Goal: Transaction & Acquisition: Purchase product/service

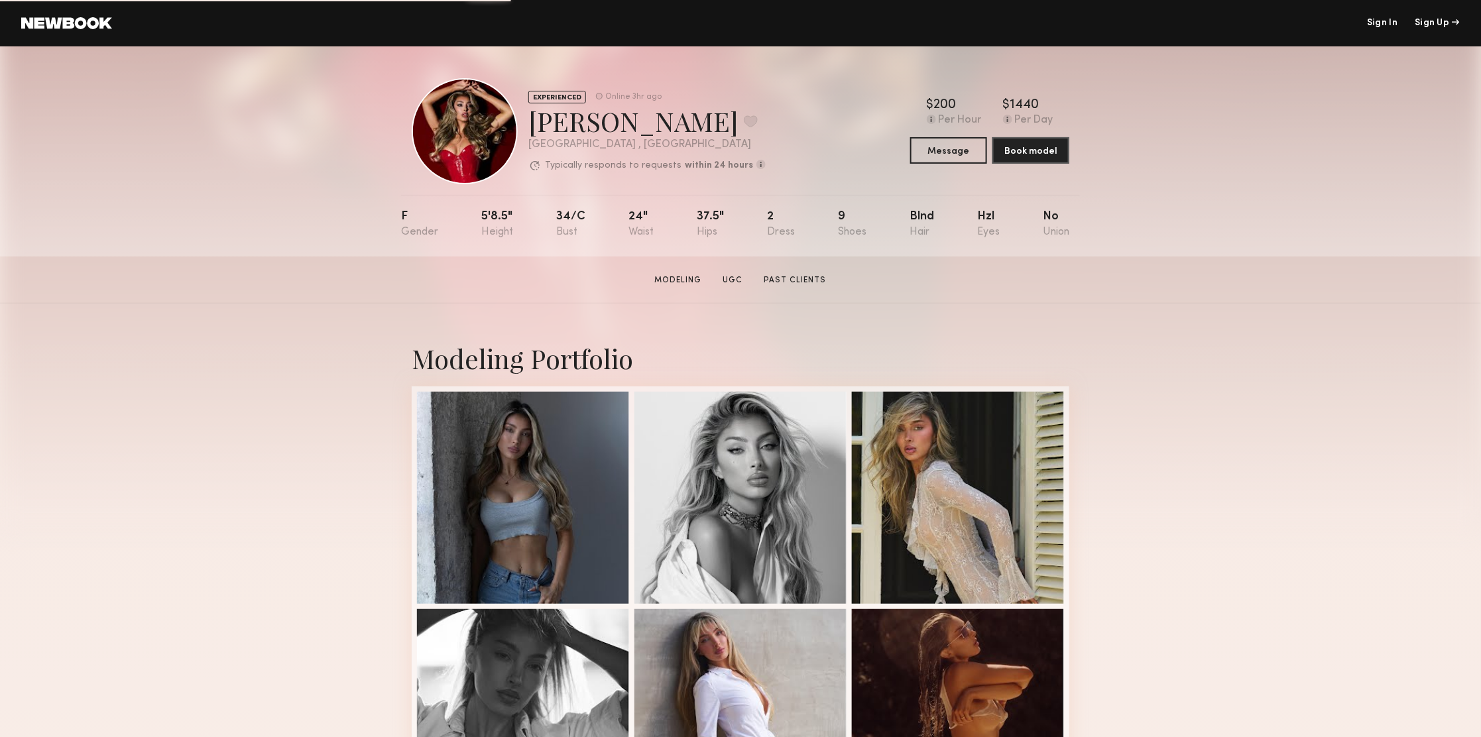
click at [84, 38] on header "Sign In Sign Up" at bounding box center [740, 23] width 1481 height 46
click at [85, 31] on header "Sign In Sign Up" at bounding box center [740, 23] width 1481 height 46
click at [89, 25] on link at bounding box center [66, 23] width 91 height 12
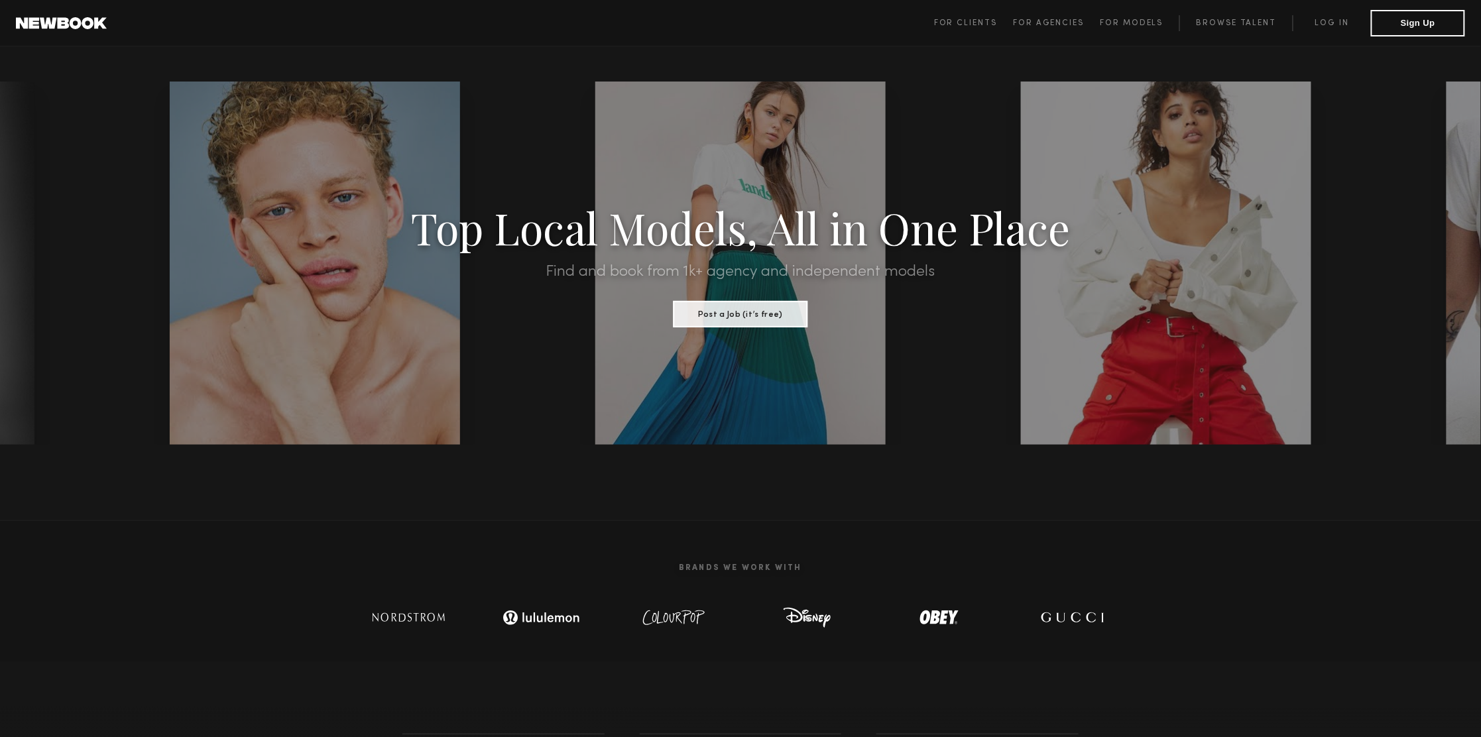
click at [1333, 13] on span "For Clients For Agencies For Models Browse Talent Log in Sign Up" at bounding box center [1199, 23] width 531 height 27
click at [1331, 21] on link "Log in" at bounding box center [1332, 23] width 78 height 16
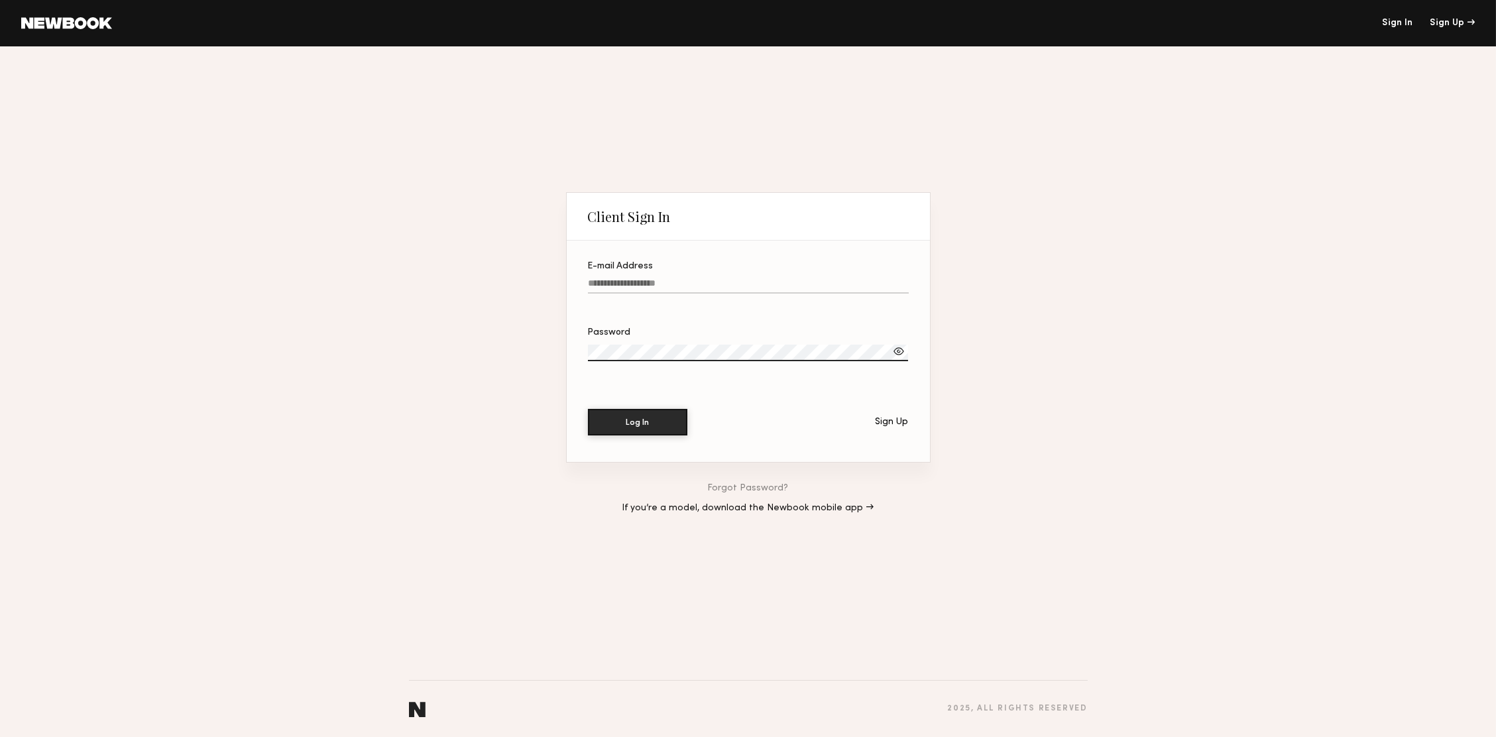
type input "**********"
click at [641, 420] on button "Log In" at bounding box center [637, 421] width 99 height 27
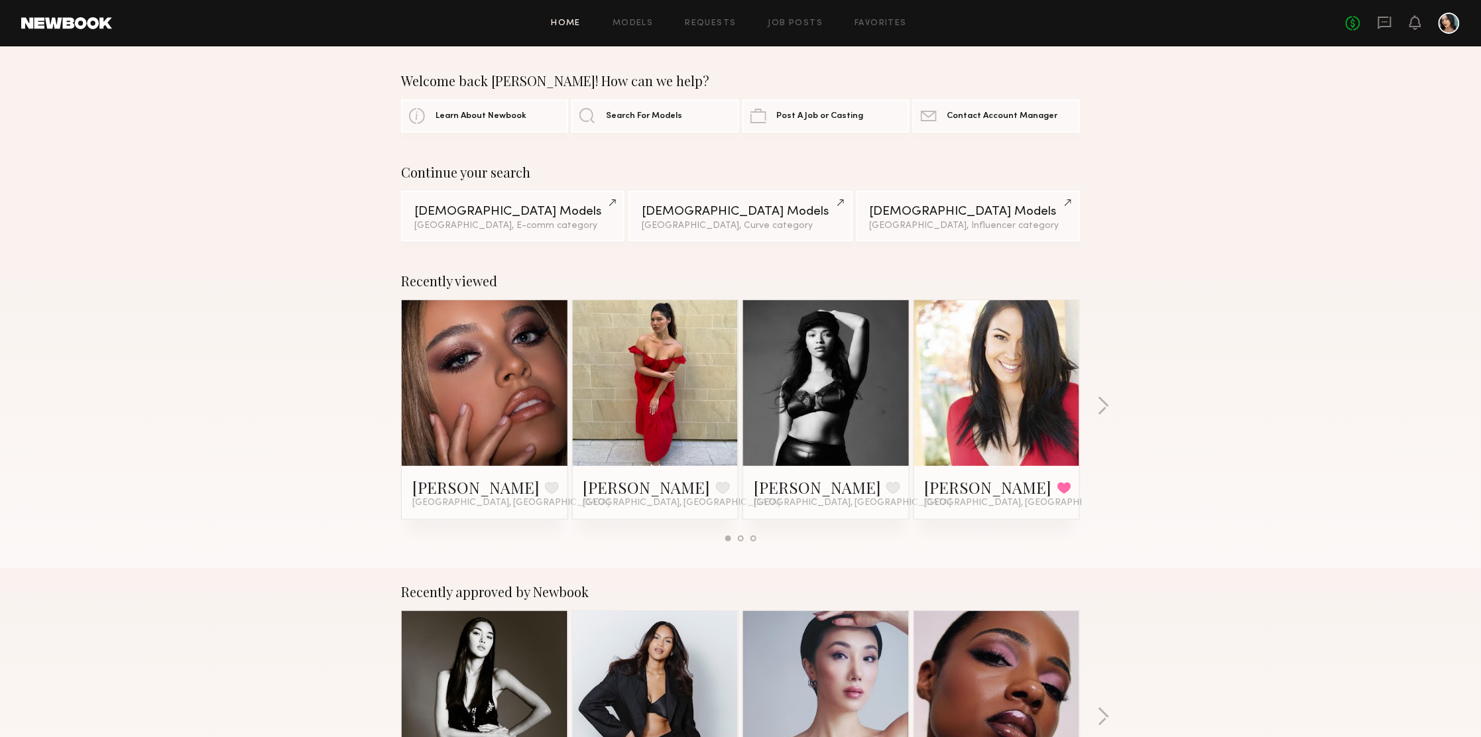
click at [435, 355] on div at bounding box center [485, 383] width 166 height 166
click at [452, 477] on link "[PERSON_NAME]" at bounding box center [475, 487] width 127 height 21
click at [1102, 399] on button "button" at bounding box center [1103, 408] width 13 height 22
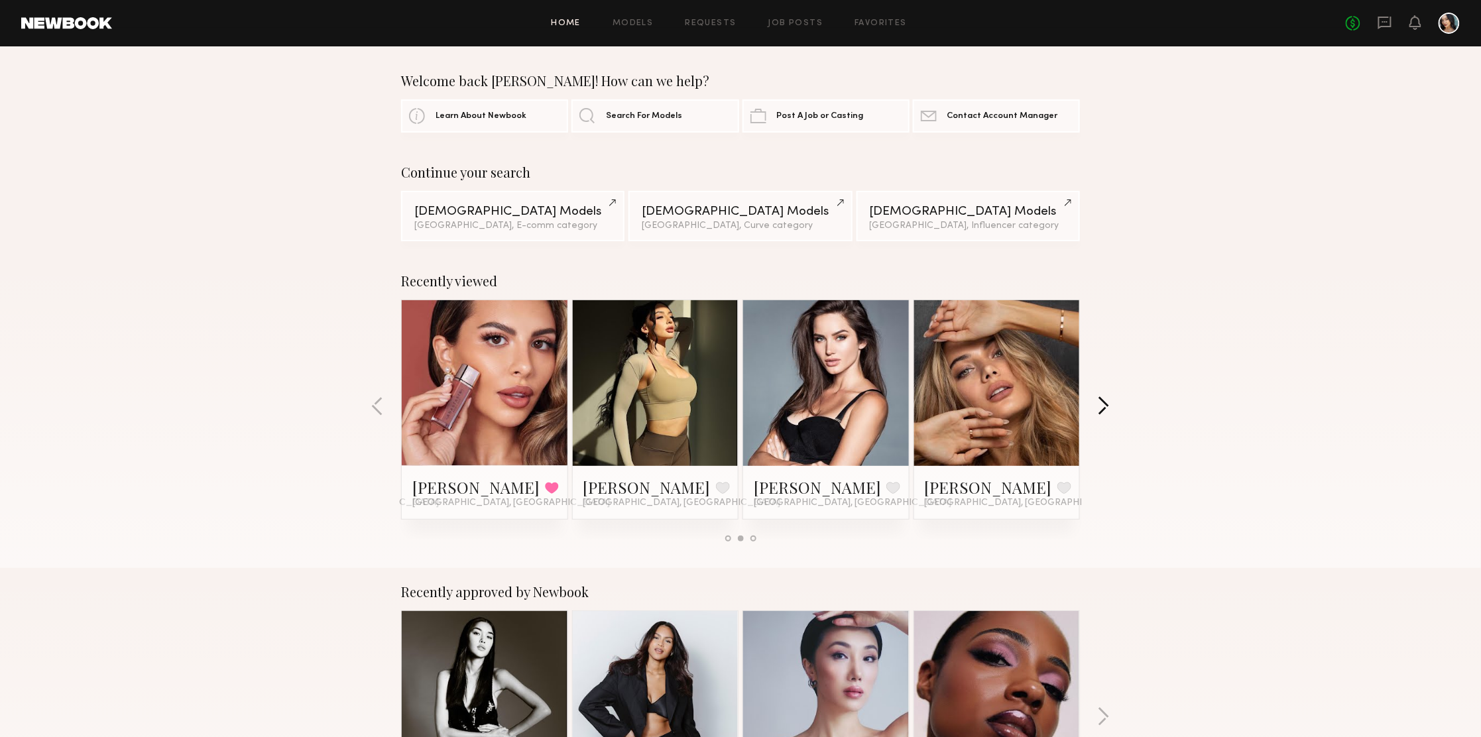
click at [1109, 407] on button "button" at bounding box center [1103, 408] width 13 height 22
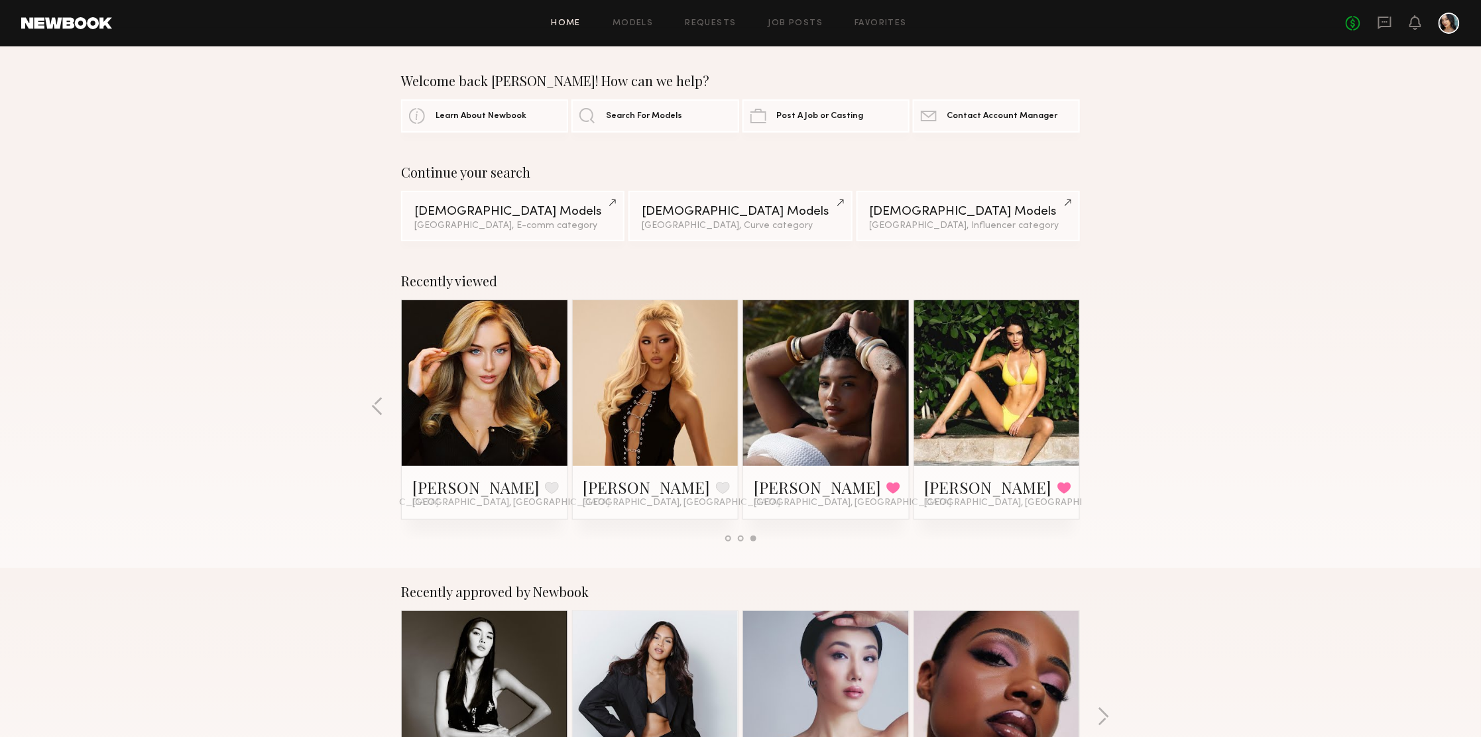
click at [1109, 407] on div "Recently viewed [PERSON_NAME] Favorite [GEOGRAPHIC_DATA], [GEOGRAPHIC_DATA] [GE…" at bounding box center [740, 412] width 1481 height 311
click at [1399, 429] on div "Recently viewed [PERSON_NAME] Favorite [GEOGRAPHIC_DATA], [GEOGRAPHIC_DATA] [GE…" at bounding box center [740, 412] width 1481 height 311
click at [632, 23] on link "Models" at bounding box center [633, 23] width 40 height 9
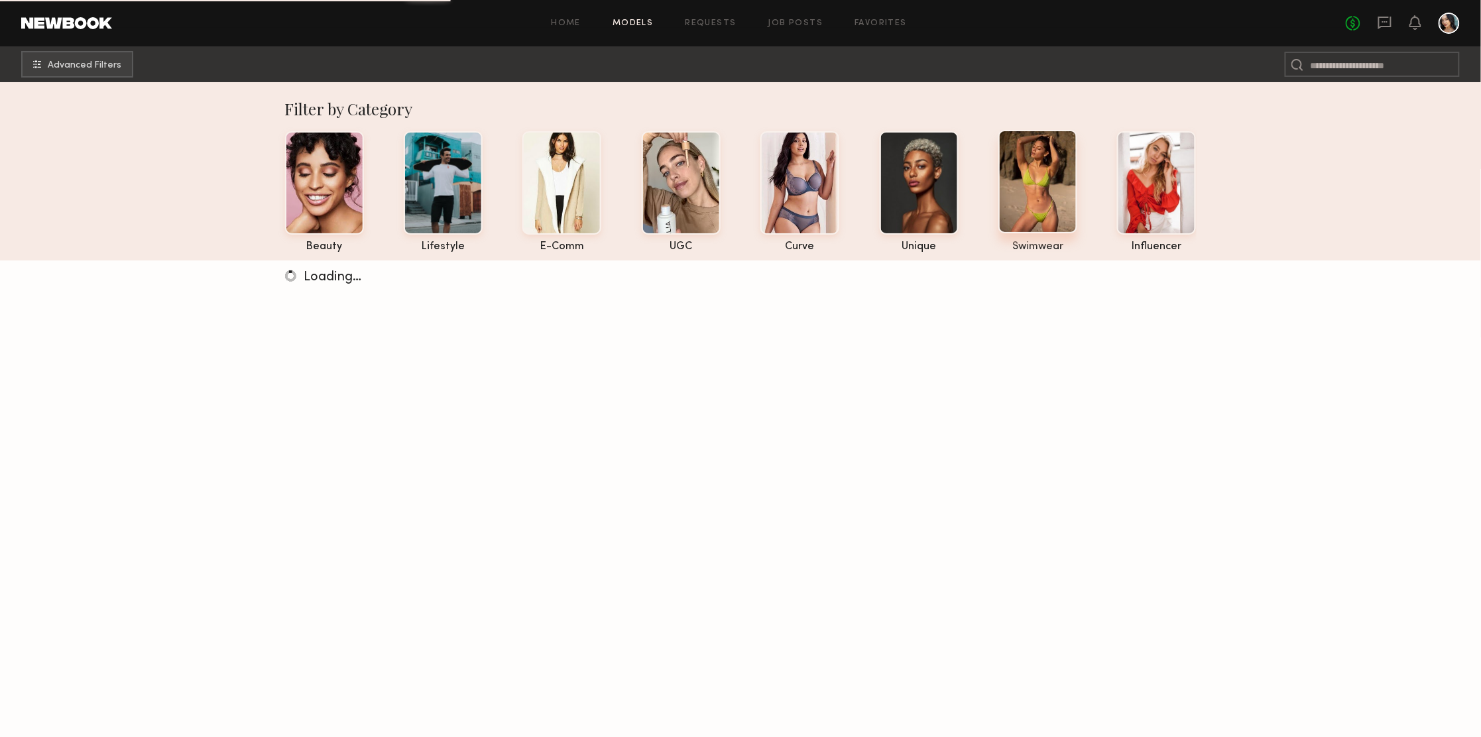
click at [1038, 195] on div at bounding box center [1038, 181] width 79 height 103
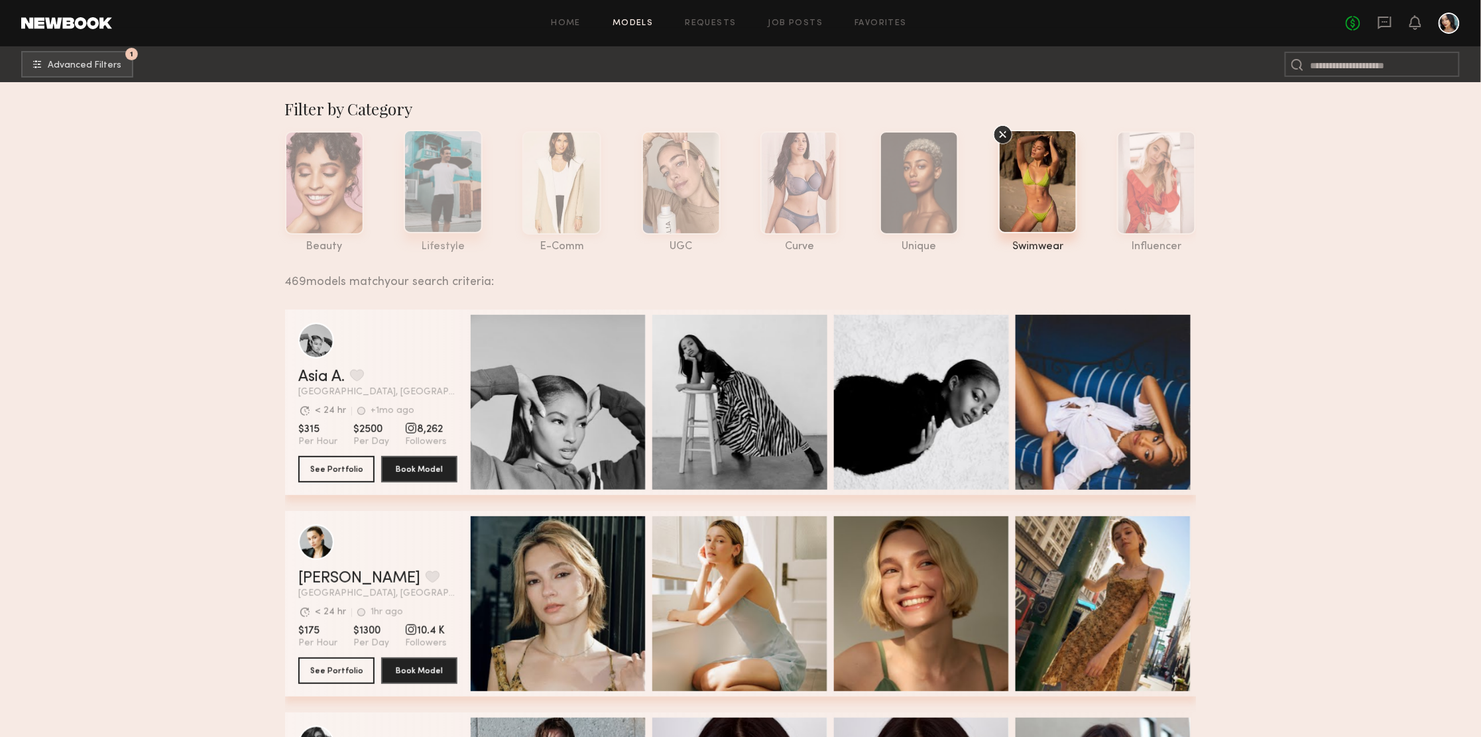
click at [438, 154] on div at bounding box center [443, 181] width 79 height 103
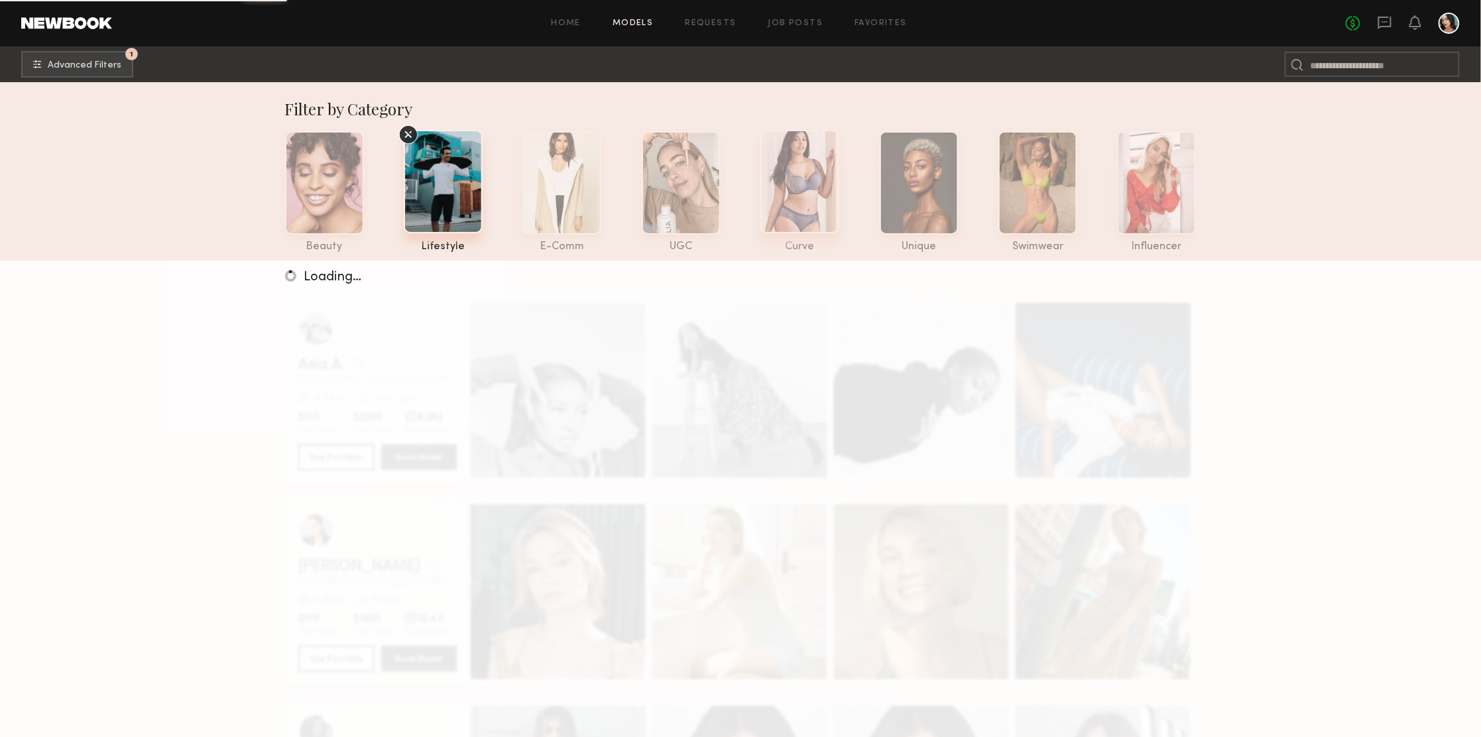
click at [790, 188] on div at bounding box center [800, 181] width 79 height 103
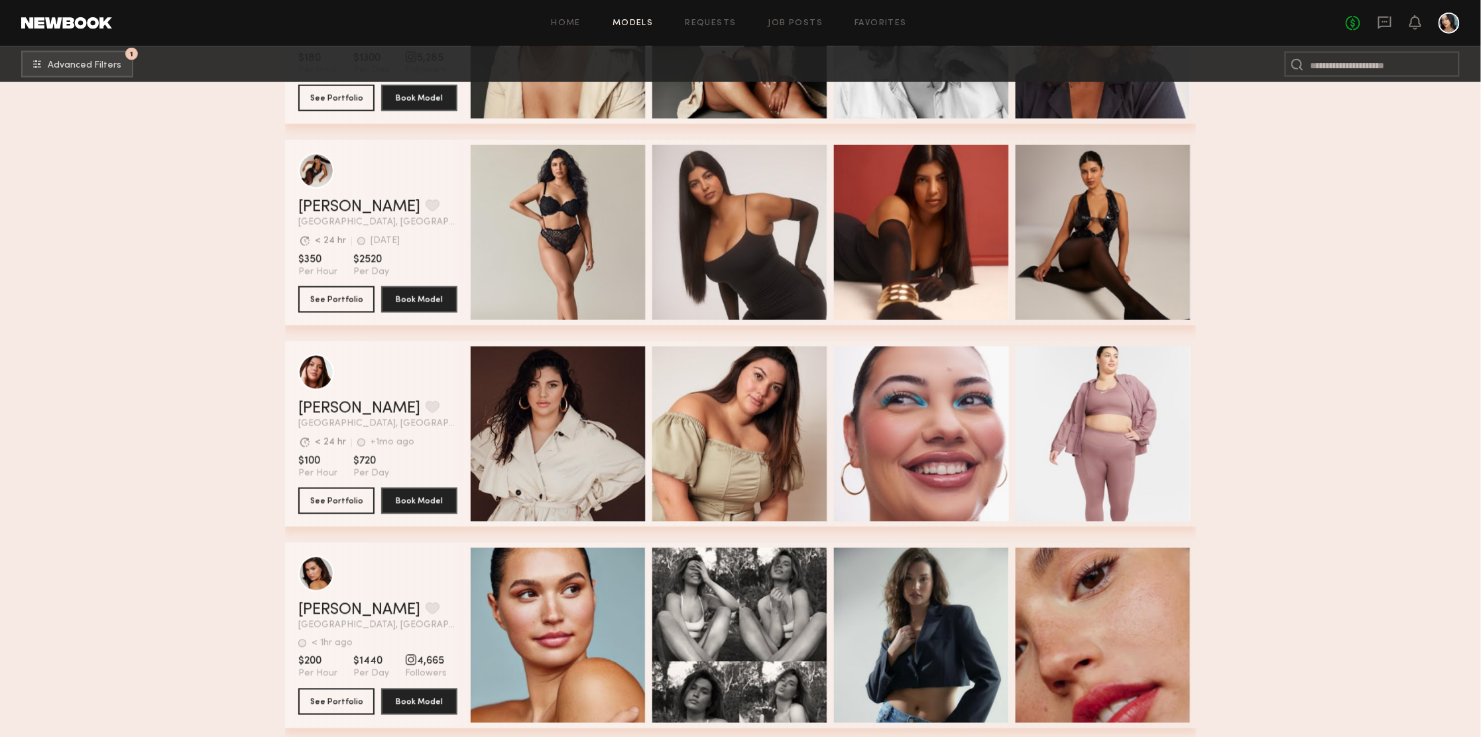
scroll to position [5609, 0]
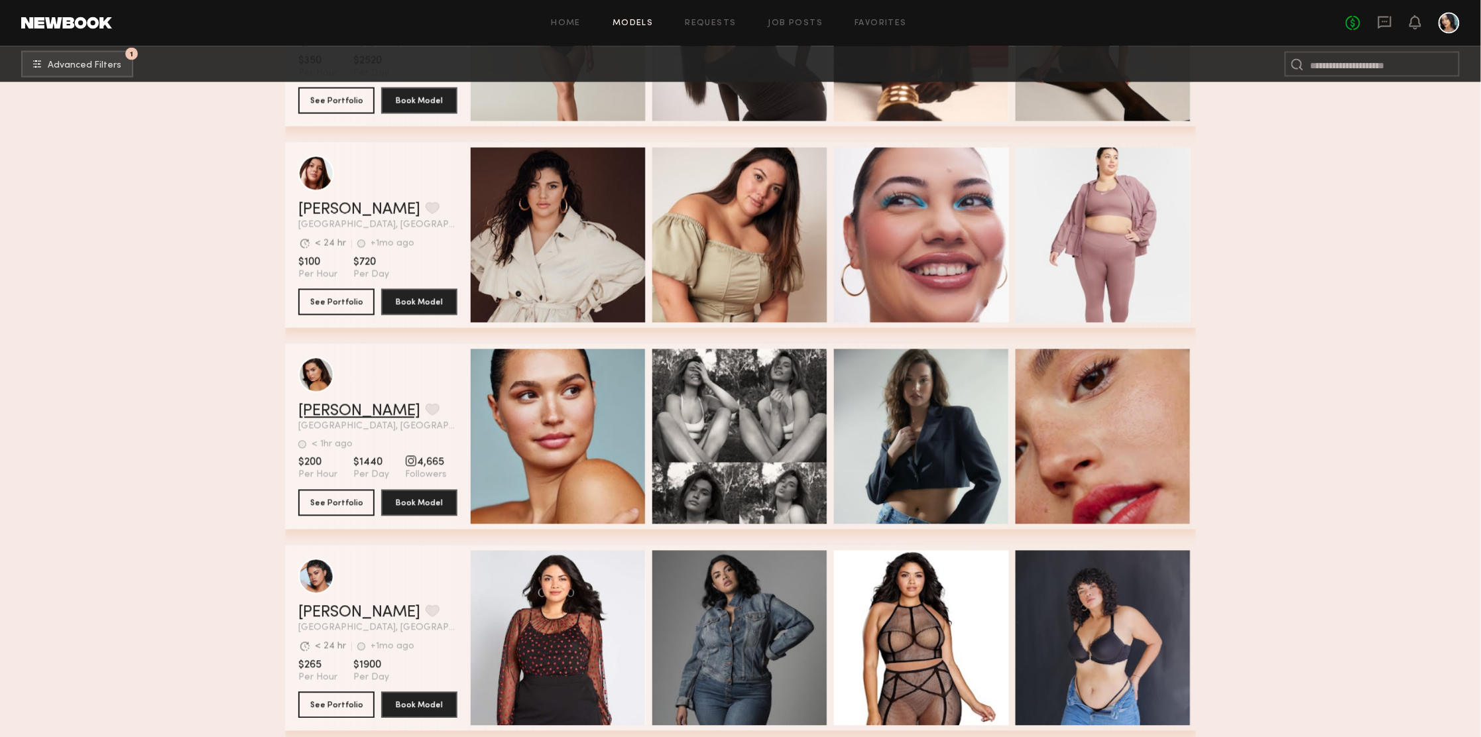
click at [312, 417] on link "[PERSON_NAME]" at bounding box center [359, 412] width 122 height 16
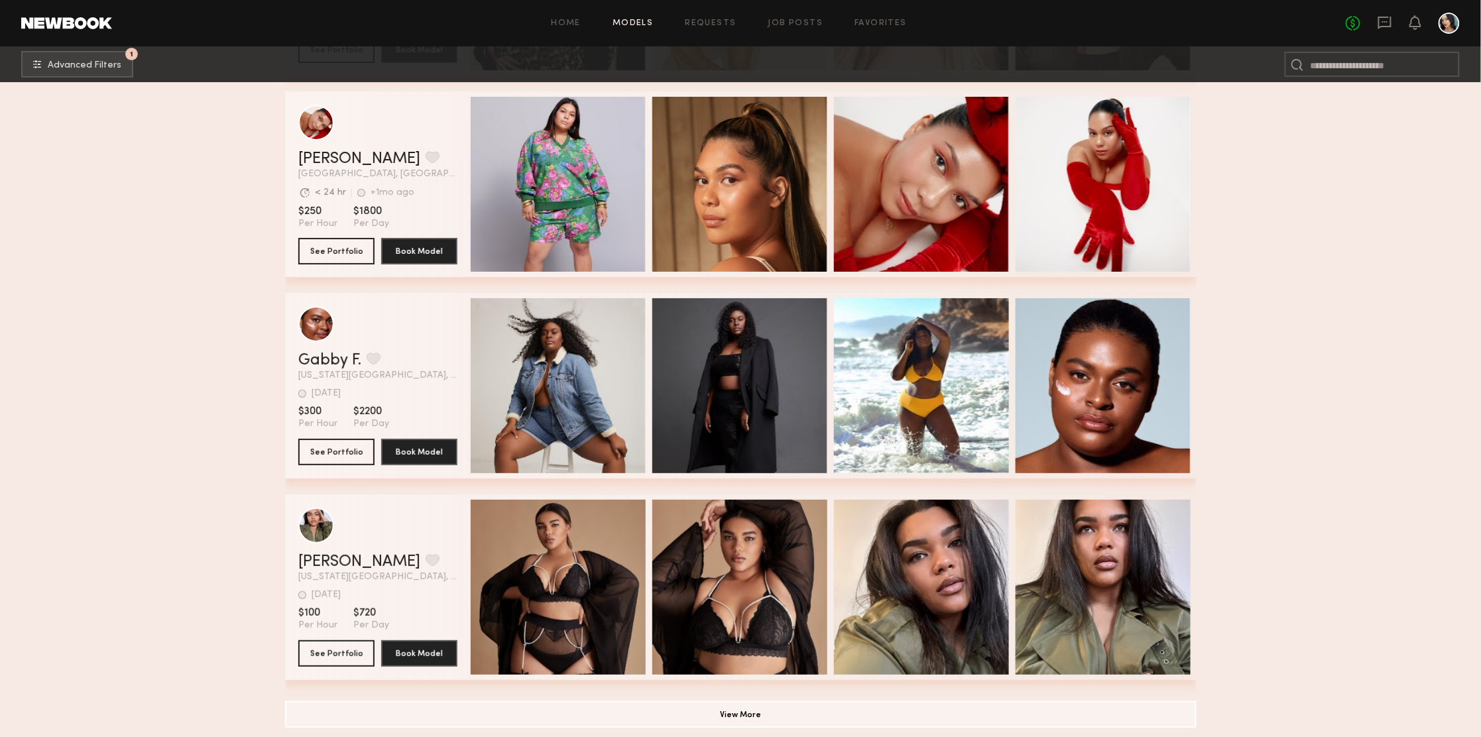
scroll to position [6879, 0]
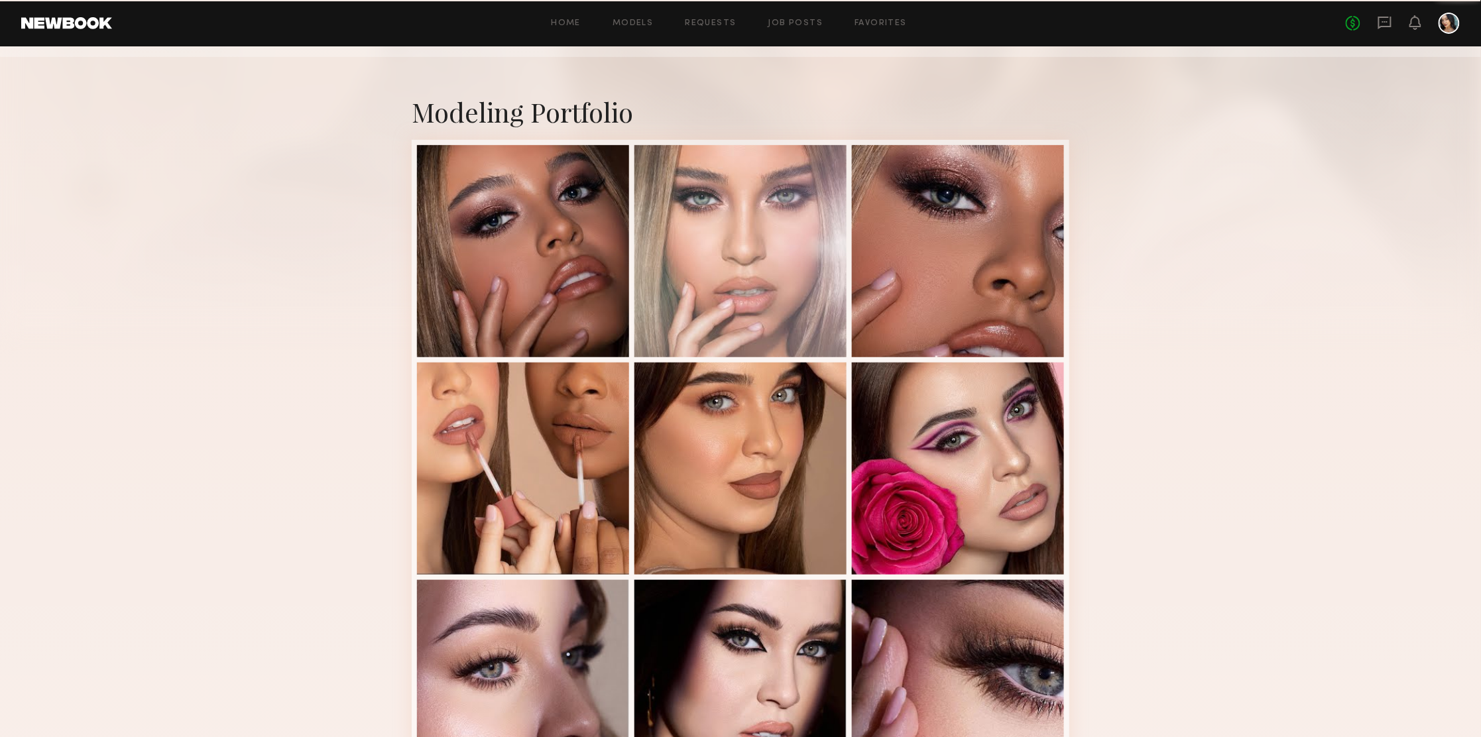
scroll to position [199, 0]
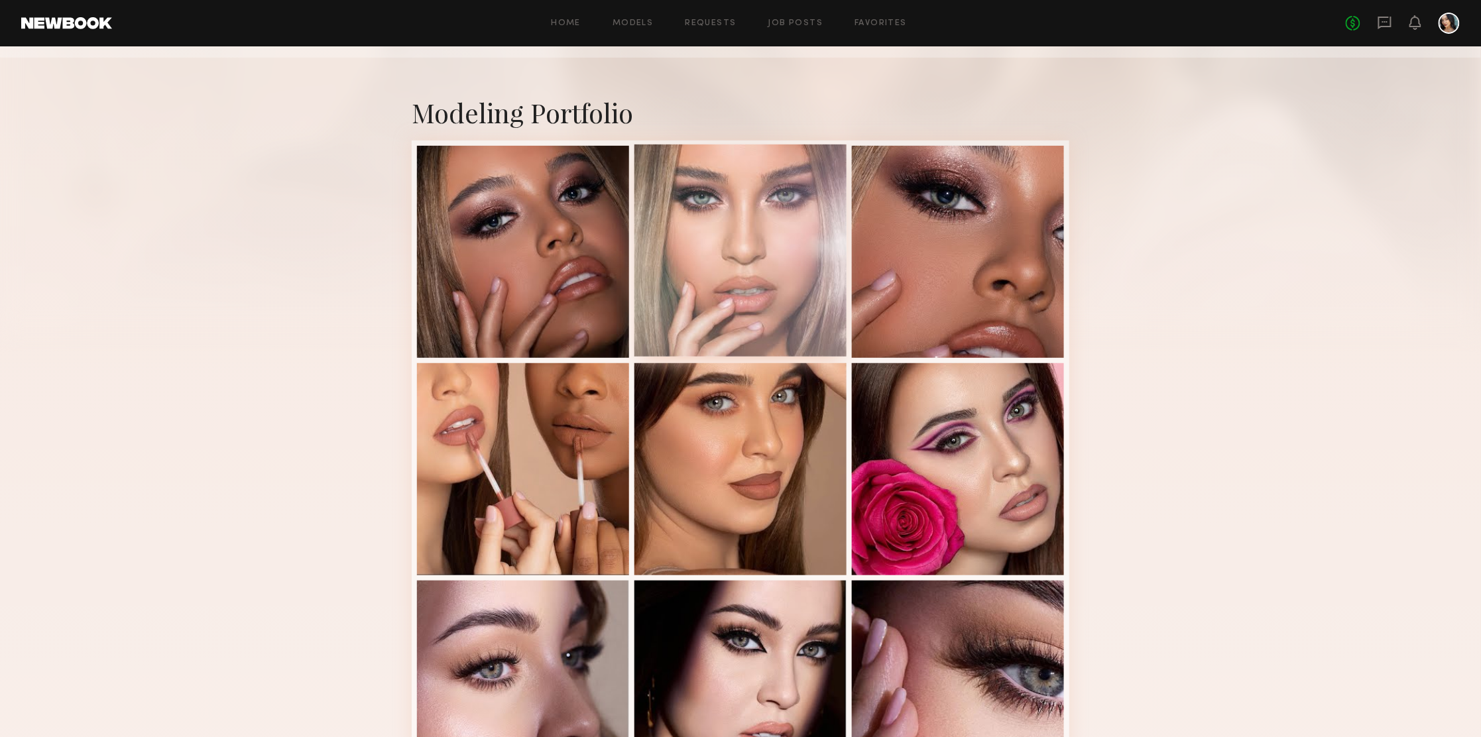
click at [772, 198] on div at bounding box center [741, 251] width 212 height 212
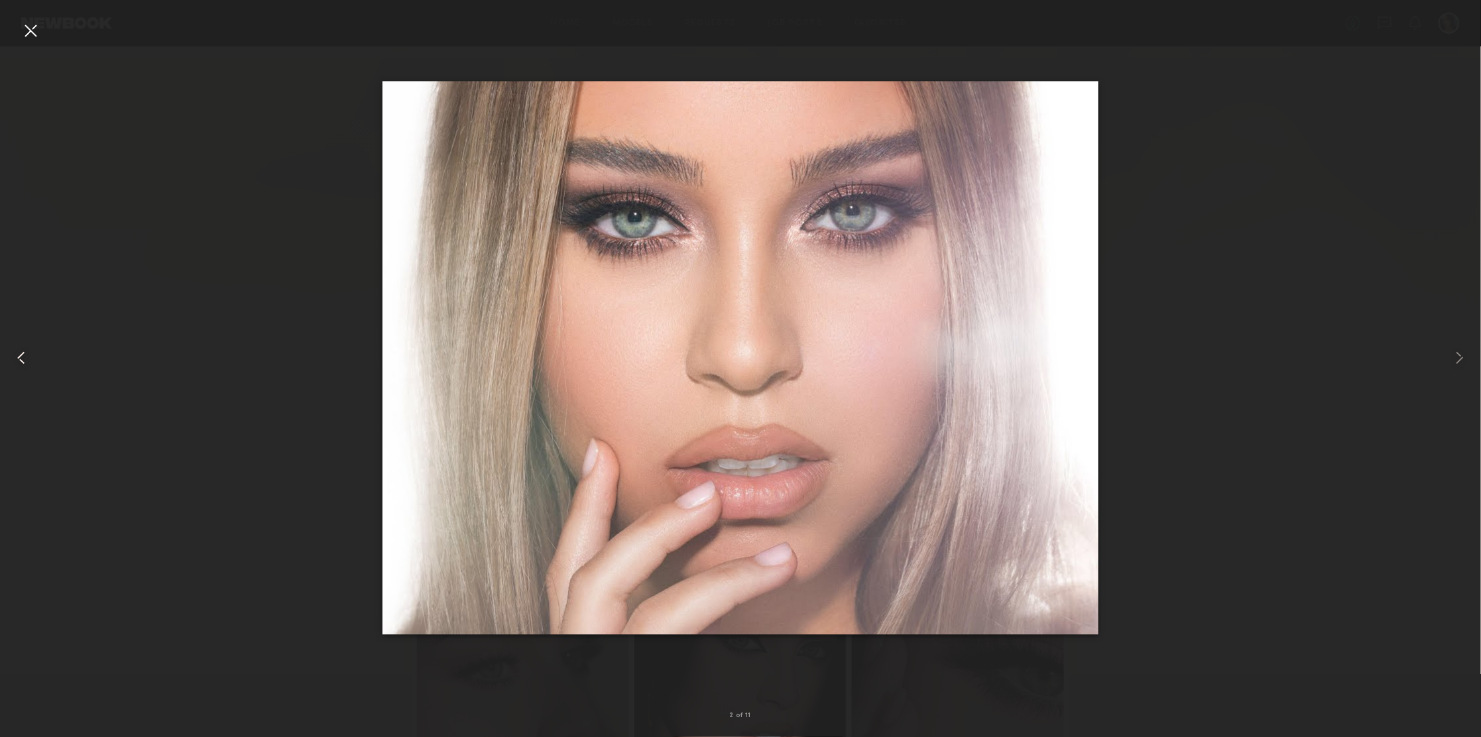
click at [34, 46] on div at bounding box center [29, 358] width 59 height 674
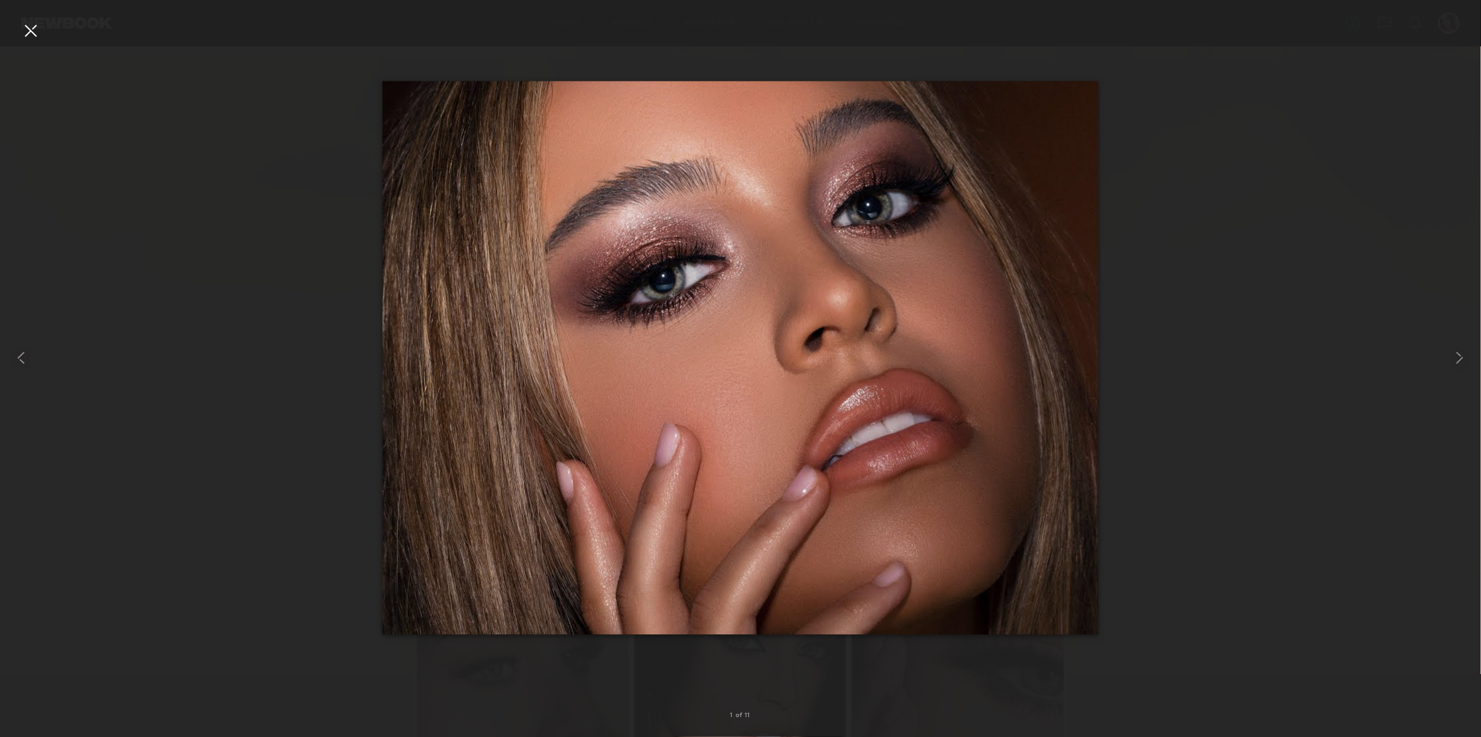
click at [20, 40] on div at bounding box center [30, 30] width 21 height 21
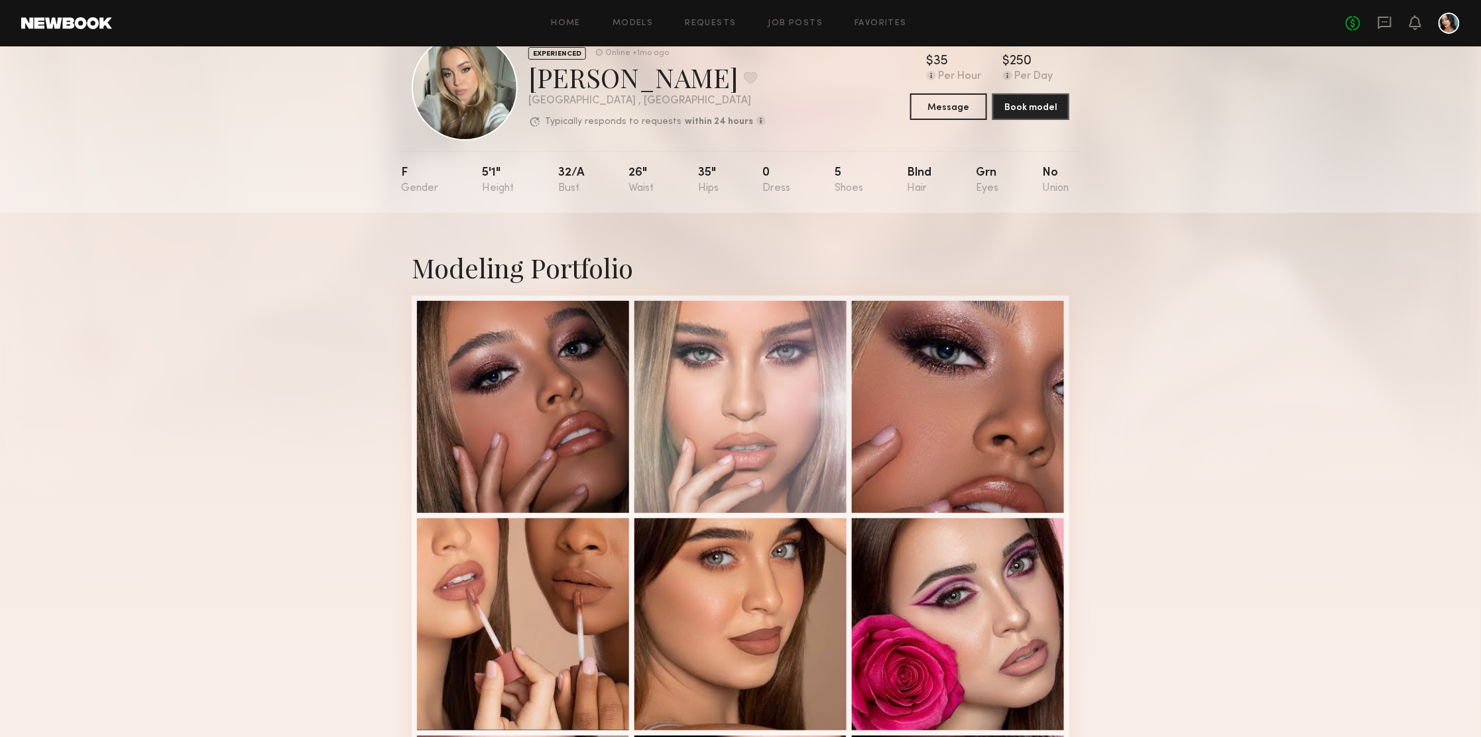
scroll to position [0, 0]
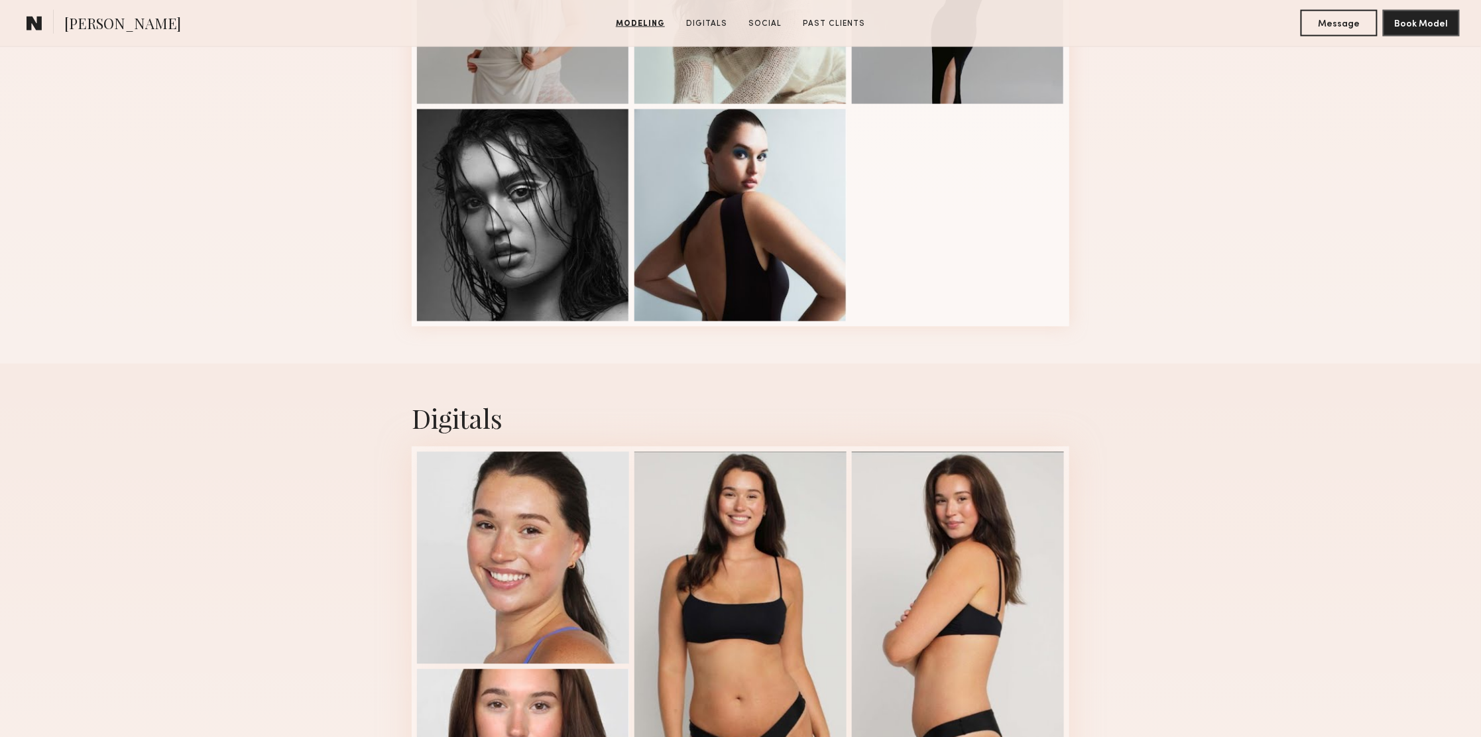
scroll to position [1094, 0]
